Goal: Task Accomplishment & Management: Use online tool/utility

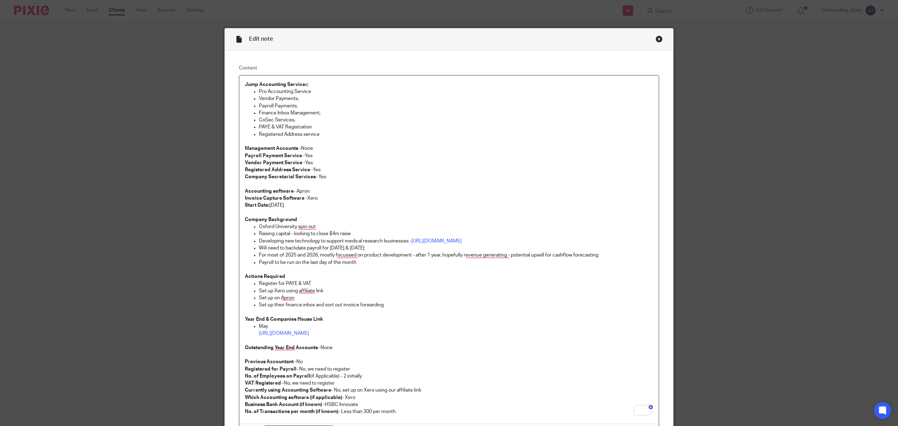
click at [250, 85] on strong "Jump Accounting Service" at bounding box center [275, 84] width 60 height 5
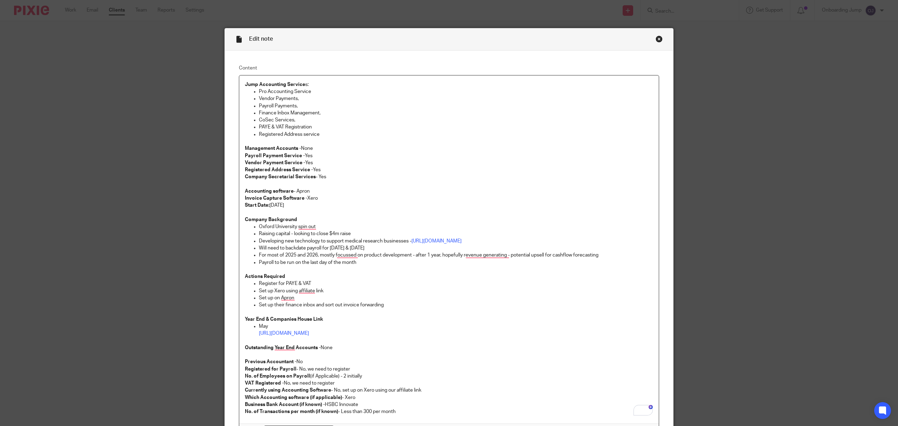
click at [250, 85] on strong "Jump Accounting Service" at bounding box center [275, 84] width 60 height 5
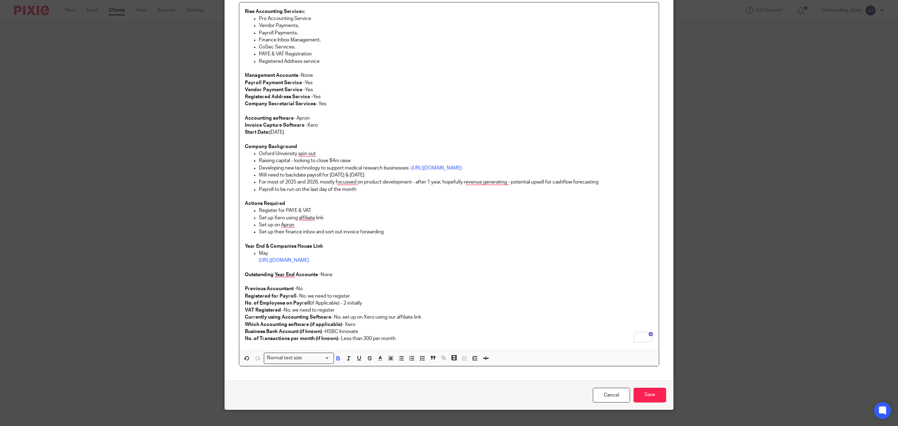
scroll to position [86, 0]
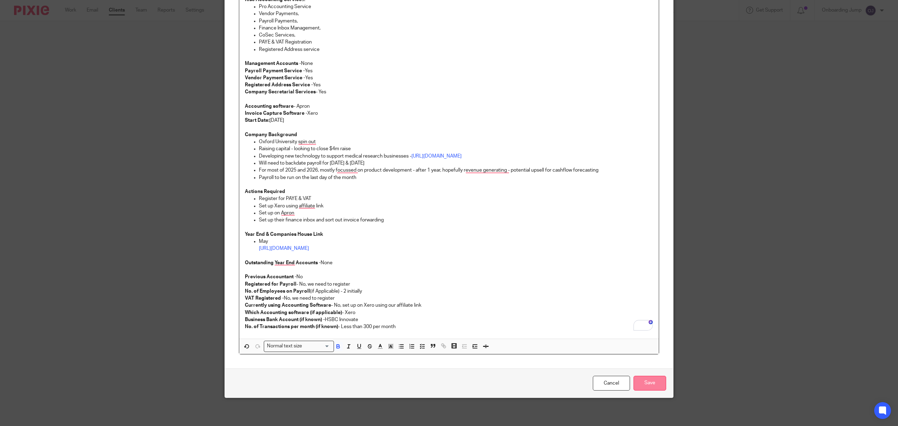
click at [651, 376] on input "Save" at bounding box center [650, 383] width 33 height 15
